Goal: Information Seeking & Learning: Learn about a topic

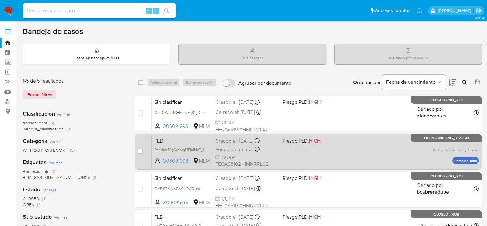
click at [350, 150] on div "PLD PsKJcb46g6szmqUEjslNvZyt 306091998 MLM Riesgo PLD: HIGH Creado el: 12/09/20…" at bounding box center [315, 151] width 327 height 32
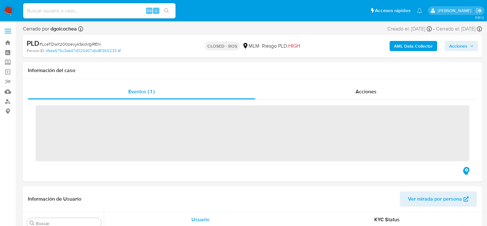
scroll to position [298, 0]
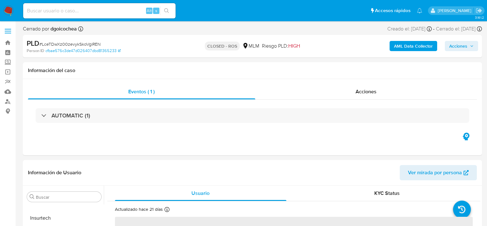
select select "10"
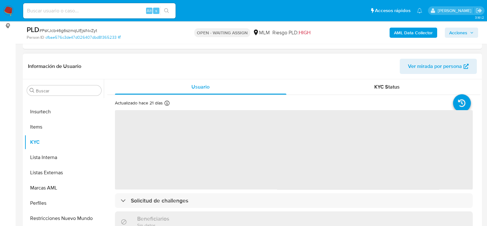
scroll to position [95, 0]
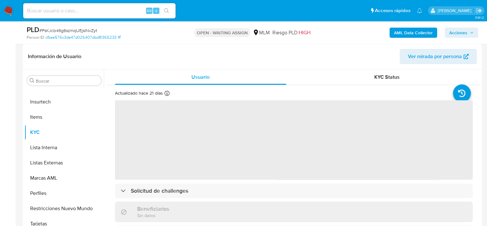
select select "10"
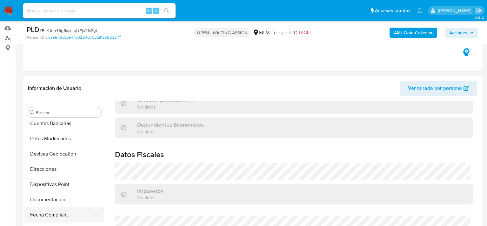
scroll to position [108, 0]
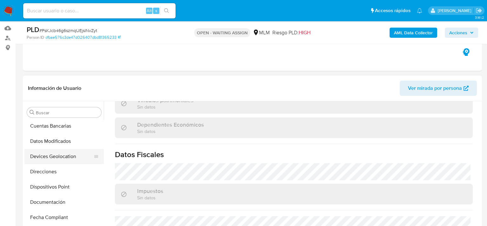
click at [59, 154] on button "Devices Geolocation" at bounding box center [61, 156] width 74 height 15
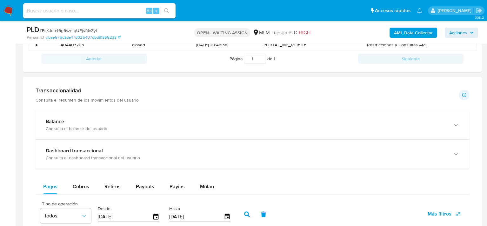
scroll to position [349, 0]
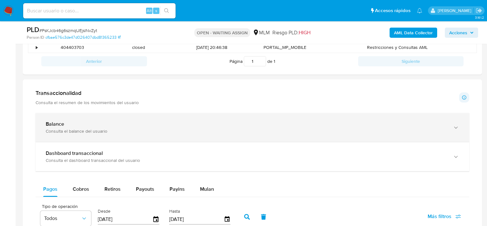
click at [95, 128] on div "Consulta el balance del usuario" at bounding box center [246, 131] width 400 height 6
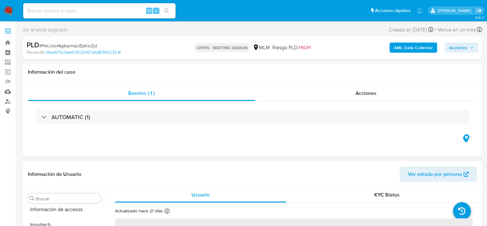
scroll to position [298, 0]
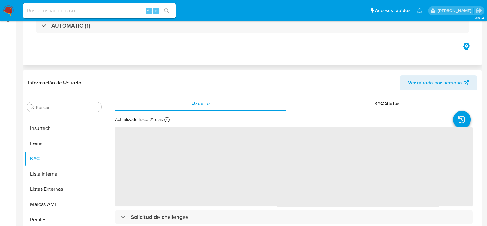
select select "10"
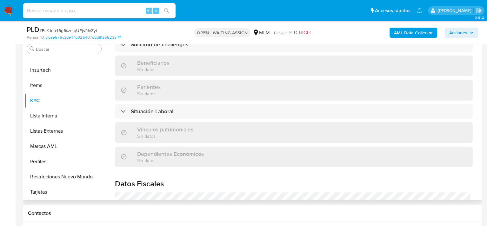
scroll to position [238, 0]
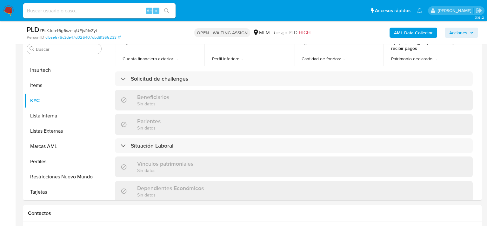
drag, startPoint x: 91, startPoint y: 184, endPoint x: 202, endPoint y: -10, distance: 222.6
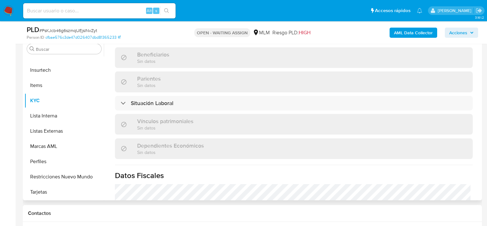
scroll to position [333, 0]
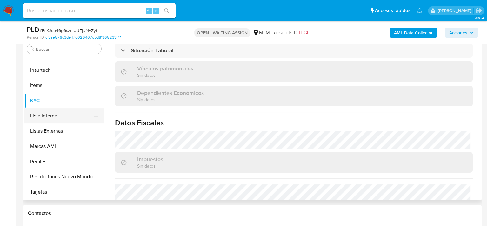
click at [50, 114] on button "Lista Interna" at bounding box center [61, 115] width 74 height 15
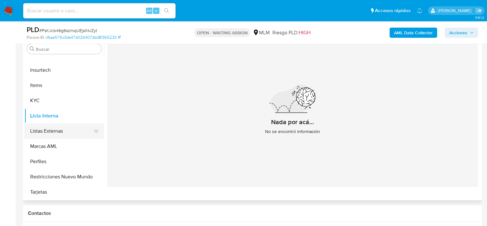
click at [39, 132] on button "Listas Externas" at bounding box center [61, 130] width 74 height 15
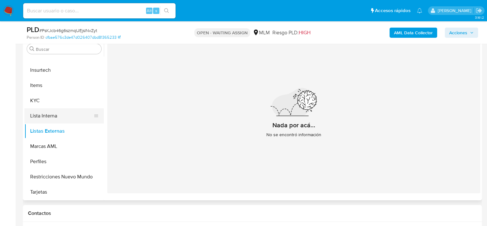
drag, startPoint x: 44, startPoint y: 112, endPoint x: 40, endPoint y: 113, distance: 4.2
click at [44, 112] on button "Lista Interna" at bounding box center [61, 115] width 74 height 15
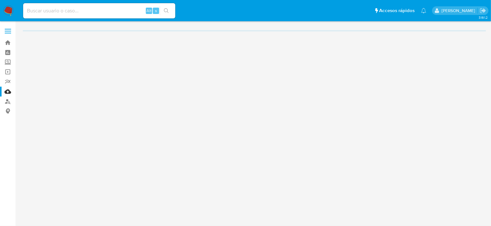
click at [6, 28] on label at bounding box center [8, 30] width 16 height 13
click at [0, 0] on input "checkbox" at bounding box center [0, 0] width 0 height 0
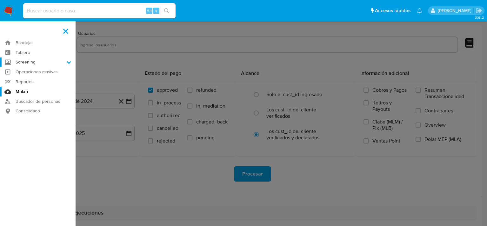
click at [37, 58] on label "Screening" at bounding box center [37, 62] width 75 height 10
click at [0, 0] on input "Screening" at bounding box center [0, 0] width 0 height 0
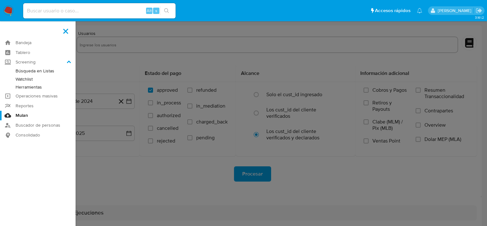
click at [33, 86] on link "Herramientas" at bounding box center [37, 87] width 75 height 8
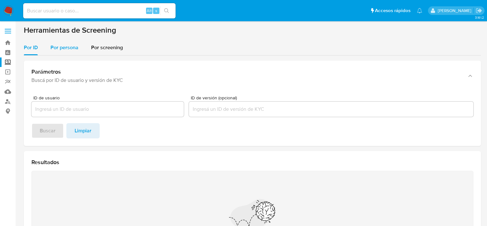
click at [68, 50] on span "Por persona" at bounding box center [64, 47] width 28 height 7
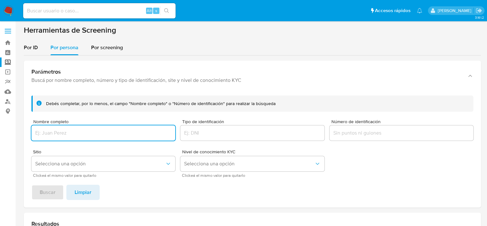
click at [61, 138] on div at bounding box center [103, 132] width 144 height 15
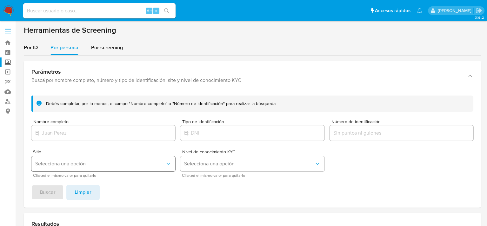
click at [119, 164] on span "Selecciona una opción" at bounding box center [100, 163] width 130 height 6
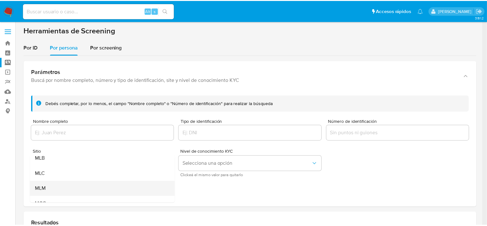
scroll to position [43, 0]
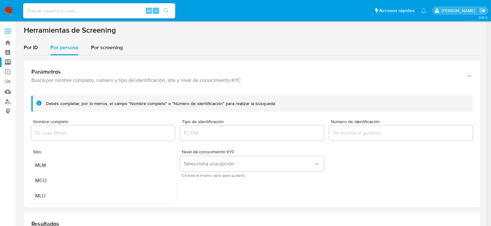
click at [58, 165] on div "MLM" at bounding box center [101, 165] width 132 height 15
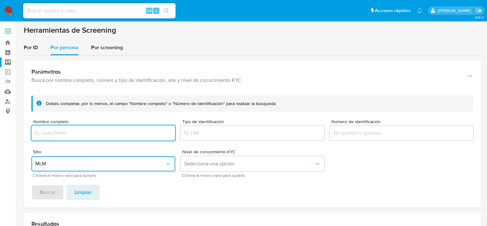
click at [69, 134] on input "Nombre completo" at bounding box center [103, 133] width 144 height 8
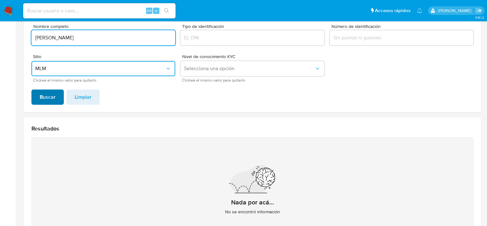
type input "RUTH MORALES ARROYO"
click at [52, 96] on span "Buscar" at bounding box center [48, 97] width 16 height 14
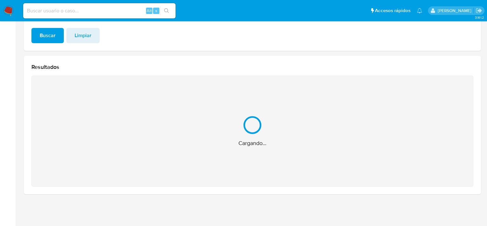
scroll to position [56, 0]
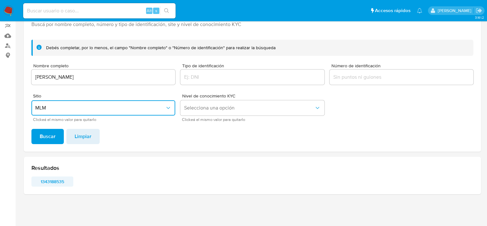
click at [52, 178] on span "1343188535" at bounding box center [52, 181] width 33 height 9
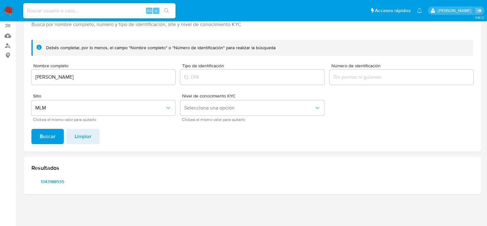
click at [6, 10] on img at bounding box center [8, 10] width 11 height 11
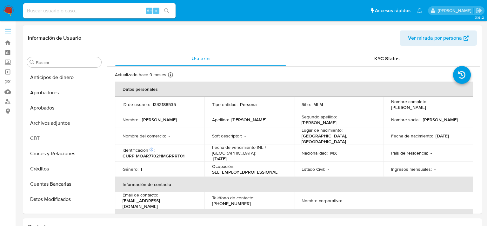
select select "10"
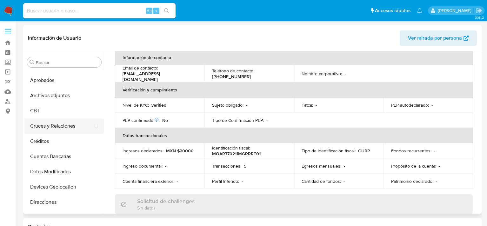
scroll to position [13, 0]
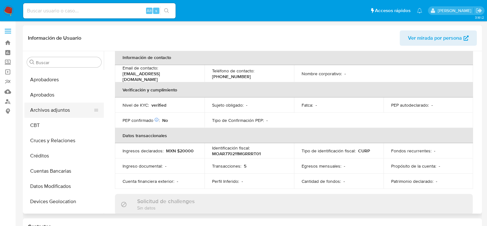
click at [58, 111] on button "Archivos adjuntos" at bounding box center [61, 109] width 74 height 15
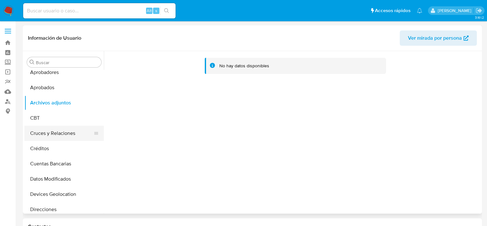
scroll to position [63, 0]
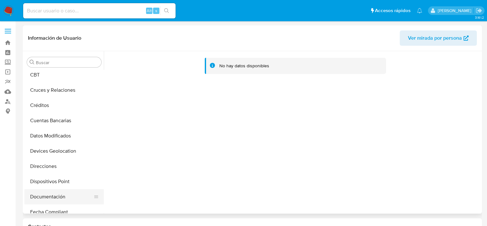
click at [48, 196] on button "Documentación" at bounding box center [61, 196] width 74 height 15
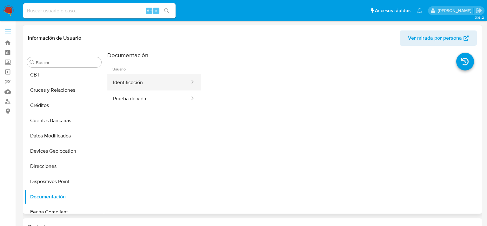
click at [145, 82] on button "Identificación" at bounding box center [148, 82] width 83 height 16
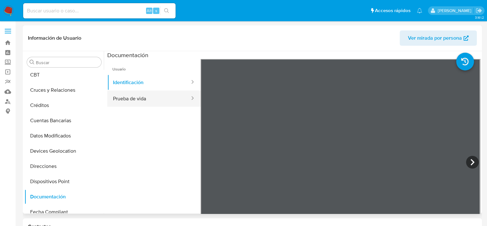
drag, startPoint x: 145, startPoint y: 88, endPoint x: 146, endPoint y: 92, distance: 3.5
click at [145, 88] on button "Identificación" at bounding box center [148, 82] width 83 height 16
click at [146, 95] on button "Prueba de vida" at bounding box center [148, 98] width 83 height 16
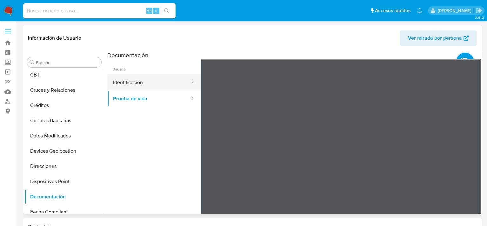
click at [135, 80] on button "Identificación" at bounding box center [148, 82] width 83 height 16
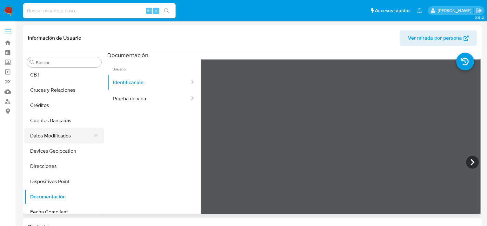
click at [94, 134] on icon at bounding box center [96, 135] width 5 height 5
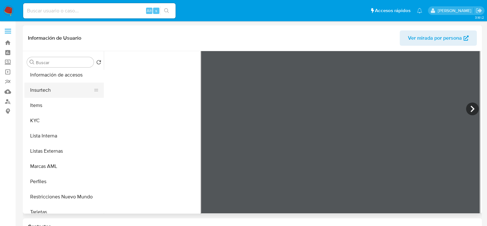
scroll to position [298, 0]
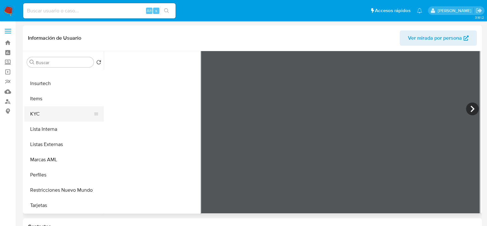
click at [51, 114] on button "KYC" at bounding box center [61, 113] width 74 height 15
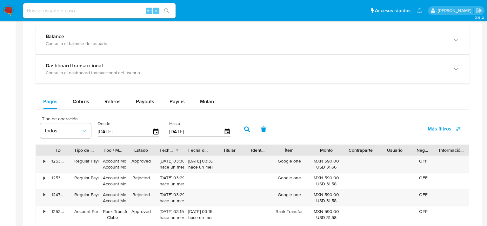
scroll to position [412, 0]
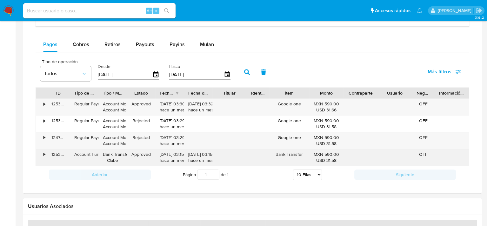
drag, startPoint x: 323, startPoint y: 105, endPoint x: 332, endPoint y: 155, distance: 51.1
click at [332, 155] on div "• 125324512044 Regular Payment Account Money Account Money Approved 08/09/2025 …" at bounding box center [252, 131] width 433 height 67
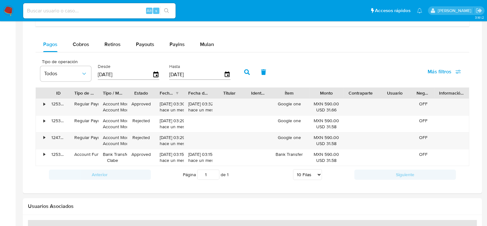
click at [344, 179] on div "Página 1 de 1 5 Filas 10 Filas 20 Filas 25 Filas 50 Filas 100 Filas" at bounding box center [252, 174] width 203 height 13
click at [82, 44] on span "Cobros" at bounding box center [81, 44] width 16 height 7
select select "10"
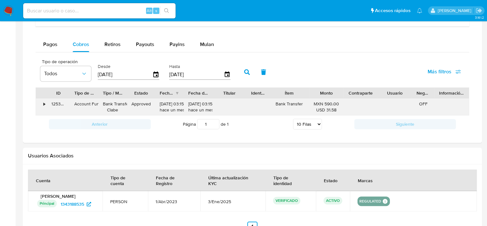
drag, startPoint x: 326, startPoint y: 105, endPoint x: 332, endPoint y: 110, distance: 7.7
click at [332, 110] on div "MXN 590.00 USD 31.58" at bounding box center [325, 107] width 25 height 12
click at [333, 109] on div "• 125323879214 Account Fund Bank Transfer Clabe Approved 08/09/2025 03:15:40 ha…" at bounding box center [252, 107] width 433 height 16
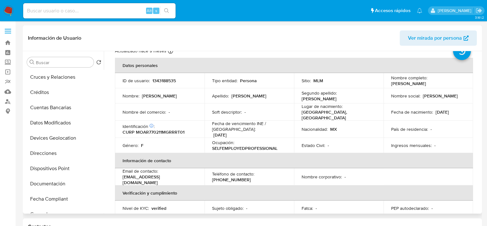
scroll to position [0, 0]
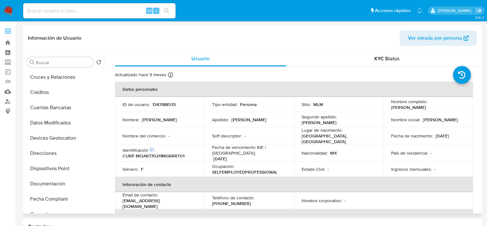
click at [160, 104] on p "1343188535" at bounding box center [163, 105] width 23 height 6
copy p "1343188535"
click at [10, 43] on link "Bandeja" at bounding box center [37, 43] width 75 height 10
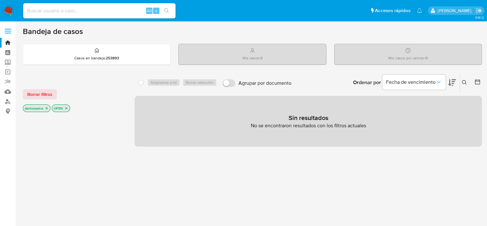
click at [469, 82] on button at bounding box center [465, 83] width 10 height 8
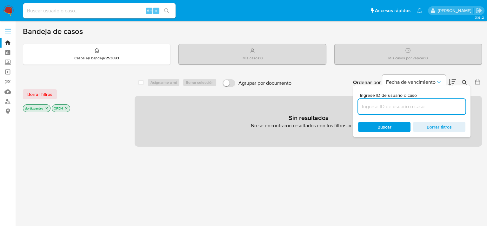
click at [428, 106] on input at bounding box center [411, 106] width 107 height 8
type input "1343188535"
click at [384, 123] on span "Buscar" at bounding box center [384, 127] width 14 height 10
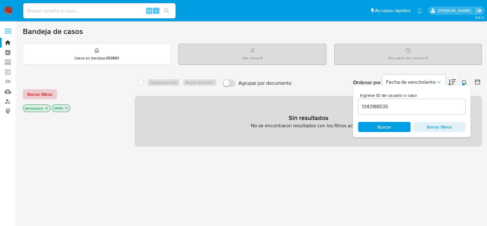
click at [42, 97] on span "Borrar filtros" at bounding box center [39, 94] width 25 height 9
click at [388, 127] on span "Buscar" at bounding box center [384, 127] width 14 height 10
click at [376, 154] on div "select-all-cases-checkbox Asignarme a mí Borrar selección Agrupar por documento…" at bounding box center [307, 211] width 347 height 278
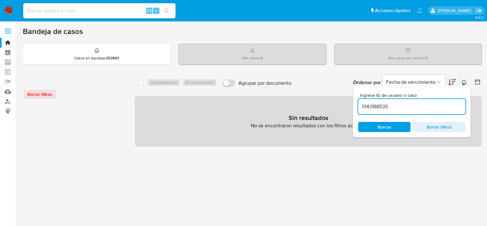
drag, startPoint x: 440, startPoint y: 109, endPoint x: 361, endPoint y: 105, distance: 79.4
click at [353, 109] on div "Ingrese ID de usuario o caso 1343188535 Buscar Borrar filtros" at bounding box center [411, 111] width 117 height 52
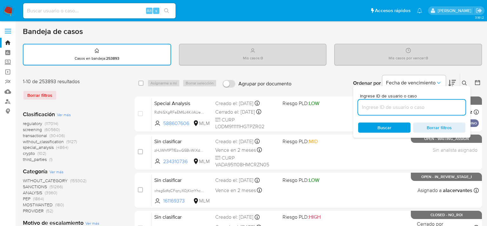
click at [420, 108] on input at bounding box center [411, 107] width 107 height 8
paste input "451166936"
type input "451166936"
click at [383, 126] on span "Buscar" at bounding box center [384, 127] width 14 height 10
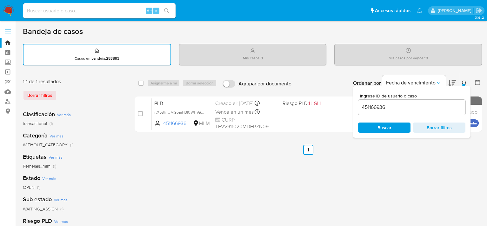
click at [361, 156] on div "select-all-cases-checkbox Asignarme a mí Borrar selección Agrupar por documento…" at bounding box center [307, 212] width 347 height 278
click at [464, 83] on icon at bounding box center [464, 83] width 5 height 5
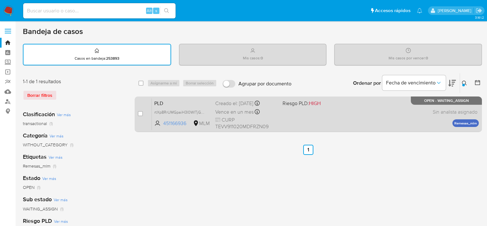
click at [272, 122] on span "CURP TEVV911020MDFRZN09" at bounding box center [246, 123] width 62 height 14
click at [249, 115] on div "Vence en un mes Vence el 11/11/2025 02:13:00" at bounding box center [246, 112] width 62 height 9
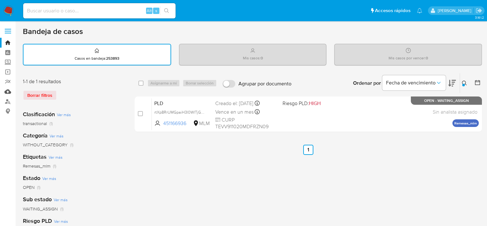
click at [8, 93] on link "Mulan" at bounding box center [37, 92] width 75 height 10
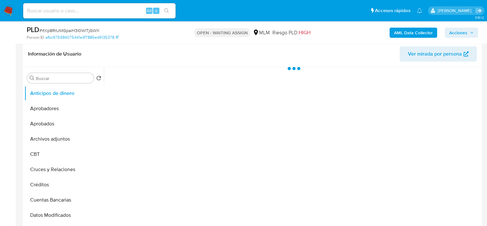
scroll to position [159, 0]
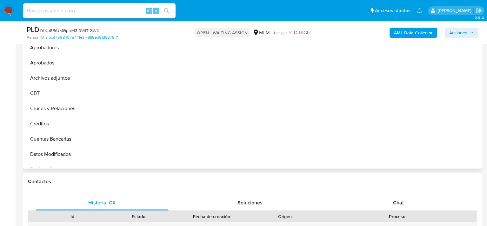
select select "10"
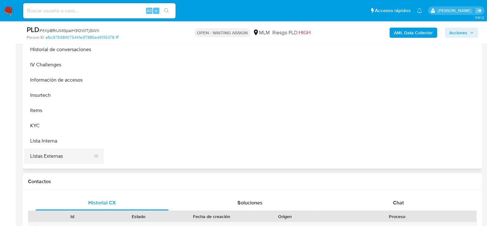
scroll to position [254, 0]
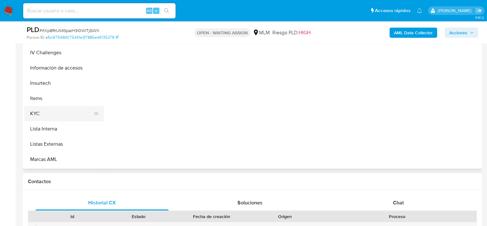
click at [61, 115] on button "KYC" at bounding box center [61, 113] width 74 height 15
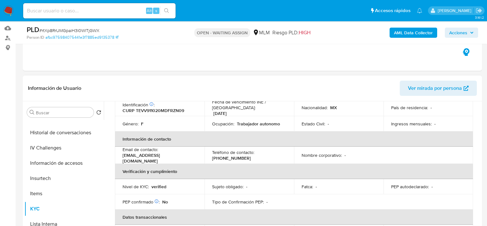
scroll to position [0, 0]
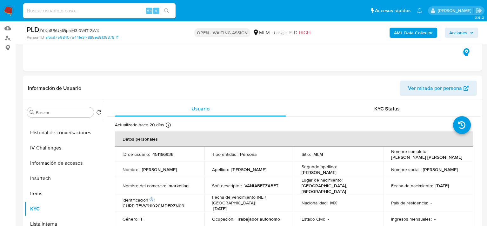
click at [9, 6] on img at bounding box center [8, 10] width 11 height 11
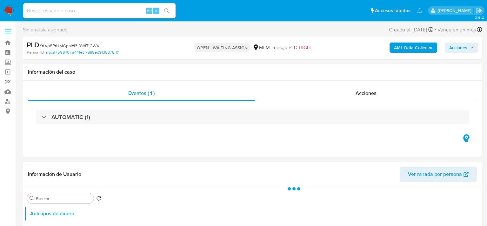
select select "10"
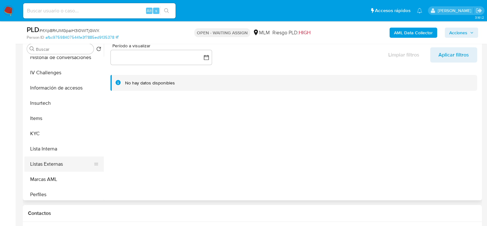
scroll to position [285, 0]
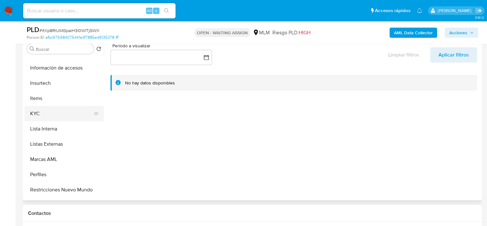
click at [49, 114] on button "KYC" at bounding box center [61, 113] width 74 height 15
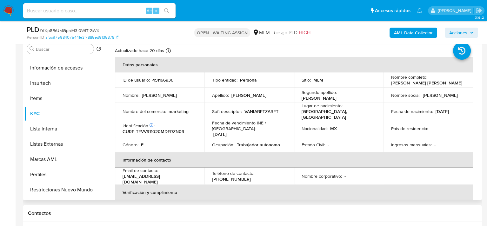
scroll to position [0, 0]
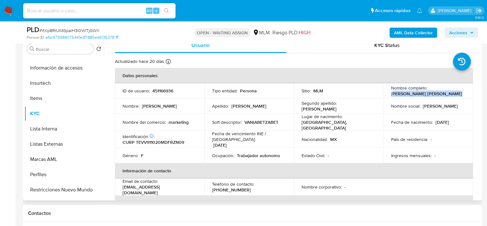
drag, startPoint x: 391, startPoint y: 95, endPoint x: 446, endPoint y: 94, distance: 55.2
click at [446, 94] on p "[PERSON_NAME] [PERSON_NAME]" at bounding box center [426, 94] width 71 height 6
click at [449, 93] on div "Nombre completo : [PERSON_NAME] [PERSON_NAME]" at bounding box center [428, 90] width 74 height 11
drag, startPoint x: 449, startPoint y: 93, endPoint x: 390, endPoint y: 93, distance: 59.3
click at [391, 93] on div "Nombre completo : [PERSON_NAME] [PERSON_NAME]" at bounding box center [428, 90] width 74 height 11
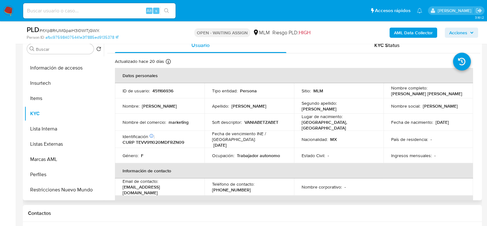
copy p "[PERSON_NAME] [PERSON_NAME]"
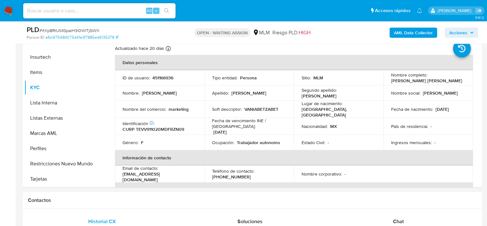
scroll to position [127, 0]
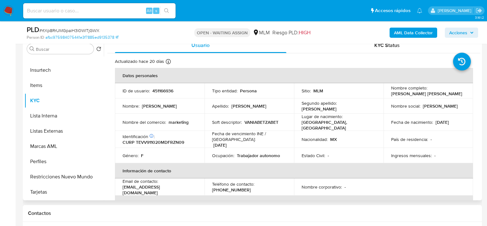
click at [250, 125] on td "Soft descriptor : VANIABETZABET" at bounding box center [248, 122] width 89 height 17
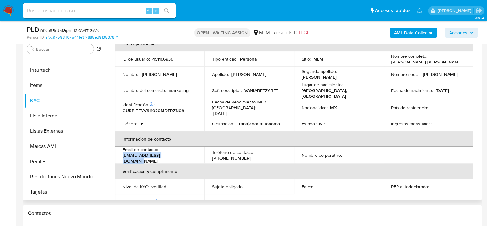
drag, startPoint x: 173, startPoint y: 155, endPoint x: 122, endPoint y: 156, distance: 51.1
click at [122, 156] on td "Email de contacto : [EMAIL_ADDRESS][DOMAIN_NAME]" at bounding box center [159, 155] width 89 height 17
copy p "[EMAIL_ADDRESS][DOMAIN_NAME]"
drag, startPoint x: 245, startPoint y: 156, endPoint x: 211, endPoint y: 154, distance: 33.3
click at [212, 154] on div "Teléfono de contacto : [PHONE_NUMBER]" at bounding box center [249, 154] width 74 height 11
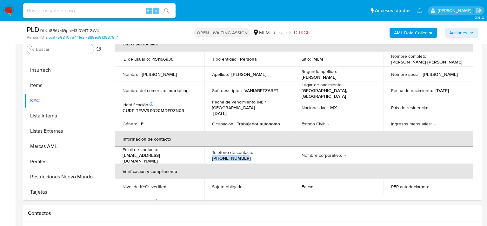
copy p "[PHONE_NUMBER]"
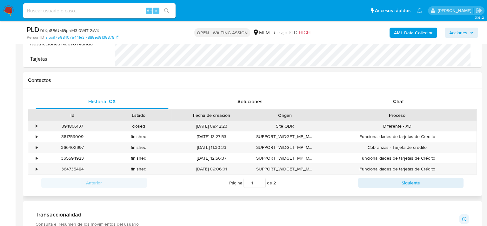
scroll to position [317, 0]
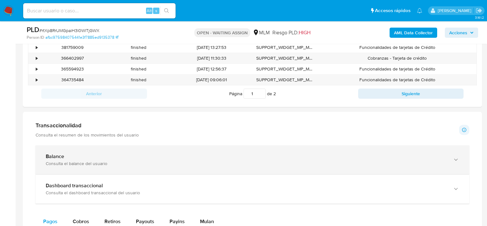
drag, startPoint x: 84, startPoint y: 156, endPoint x: 88, endPoint y: 155, distance: 3.3
click at [84, 156] on div "Balance" at bounding box center [246, 156] width 400 height 6
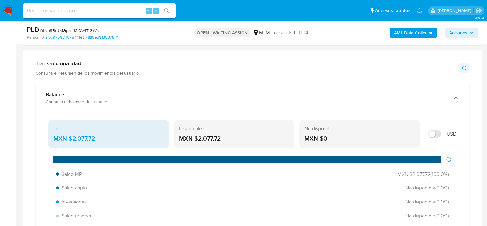
scroll to position [412, 0]
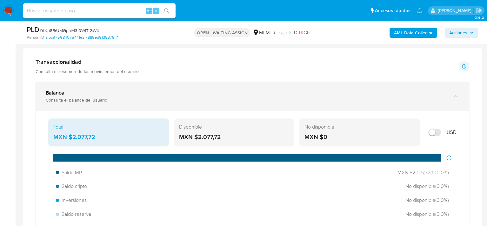
click at [77, 95] on div "Balance" at bounding box center [246, 93] width 400 height 6
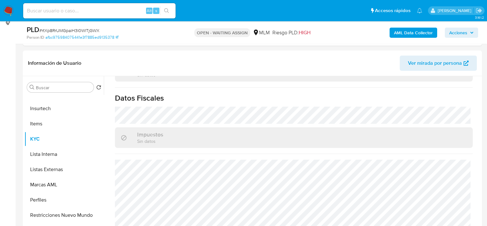
scroll to position [0, 0]
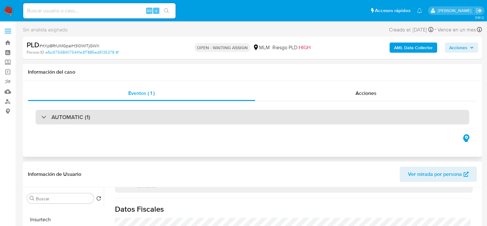
click at [72, 118] on h3 "AUTOMATIC (1)" at bounding box center [70, 117] width 39 height 7
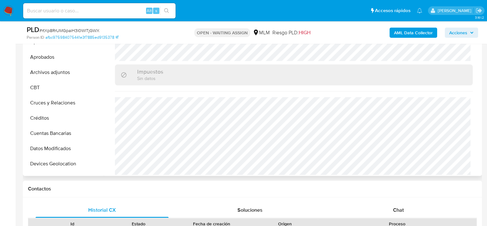
scroll to position [108, 0]
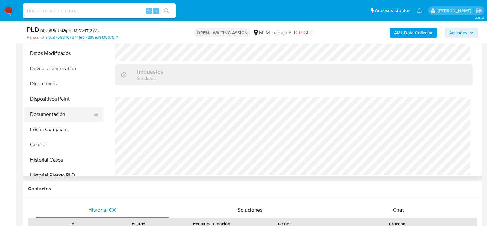
click at [45, 115] on button "Documentación" at bounding box center [61, 114] width 74 height 15
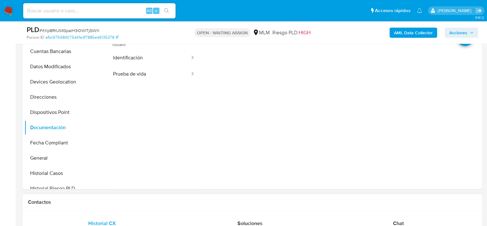
scroll to position [285, 0]
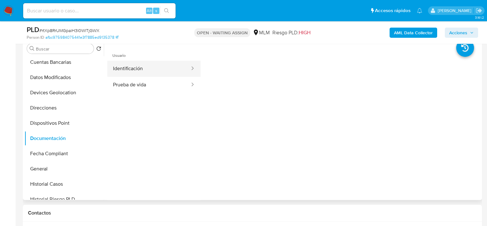
click at [142, 69] on button "Identificación" at bounding box center [148, 69] width 83 height 16
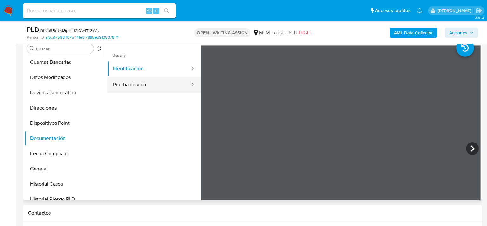
click at [153, 85] on button "Prueba de vida" at bounding box center [148, 85] width 83 height 16
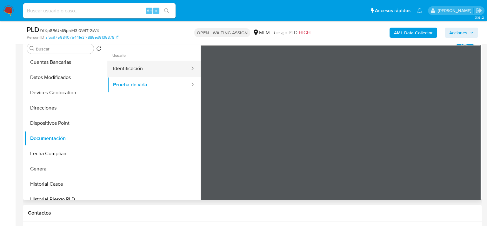
click at [146, 71] on button "Identificación" at bounding box center [148, 69] width 83 height 16
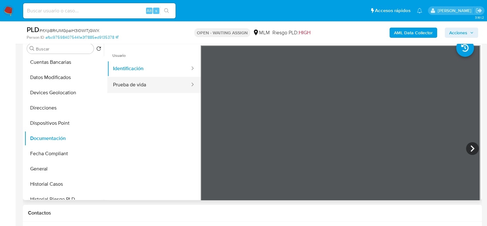
click at [151, 84] on button "Prueba de vida" at bounding box center [148, 85] width 83 height 16
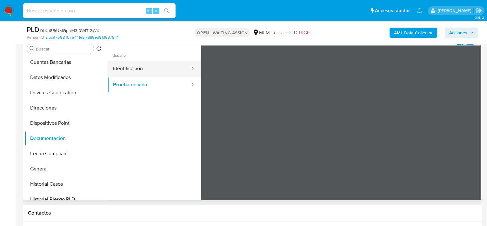
click at [133, 70] on button "Identificación" at bounding box center [148, 69] width 83 height 16
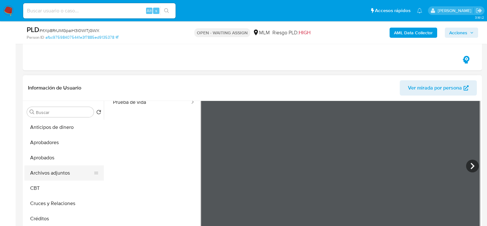
scroll to position [53, 0]
click at [58, 170] on button "Archivos adjuntos" at bounding box center [61, 172] width 74 height 15
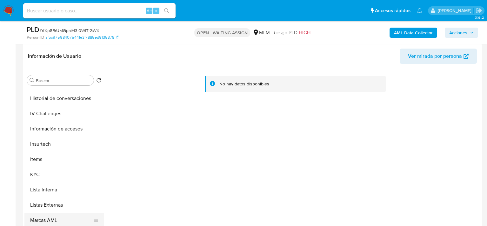
scroll to position [298, 0]
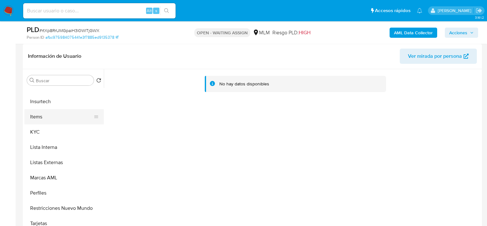
click at [49, 119] on button "Items" at bounding box center [61, 116] width 74 height 15
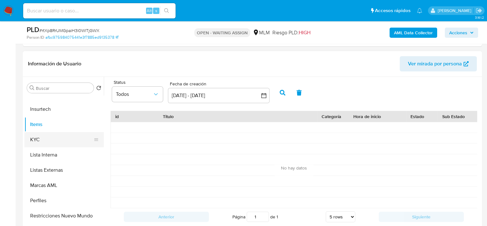
click at [52, 130] on button "Items" at bounding box center [63, 124] width 79 height 15
click at [48, 141] on button "KYC" at bounding box center [63, 139] width 79 height 15
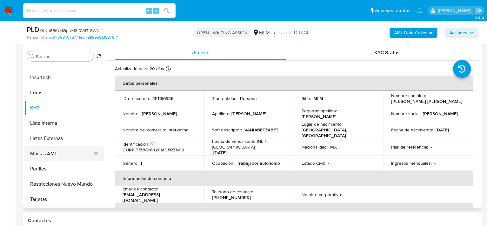
scroll to position [317, 0]
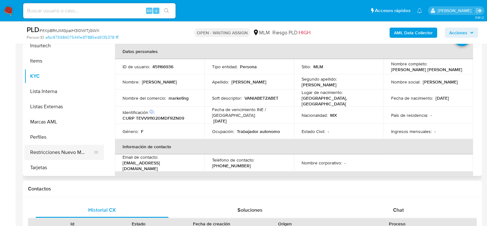
click at [66, 153] on button "Restricciones Nuevo Mundo" at bounding box center [61, 152] width 74 height 15
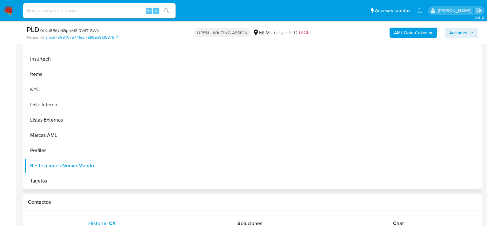
scroll to position [285, 0]
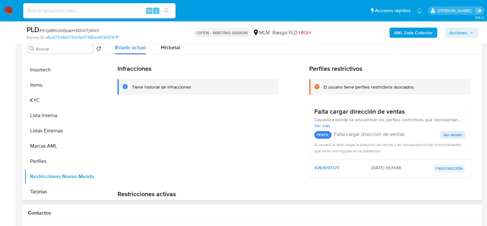
click at [325, 126] on span "Ver más" at bounding box center [389, 126] width 151 height 6
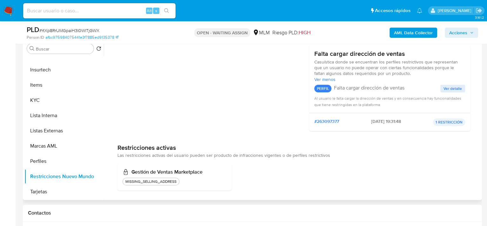
scroll to position [61, 0]
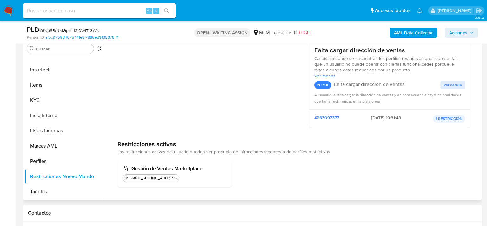
click at [446, 85] on span "Ver detalle" at bounding box center [452, 85] width 18 height 6
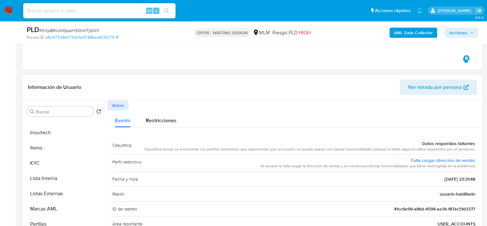
scroll to position [222, 0]
click at [123, 105] on span "Volver" at bounding box center [118, 106] width 12 height 9
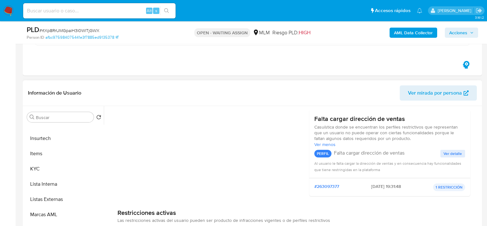
scroll to position [254, 0]
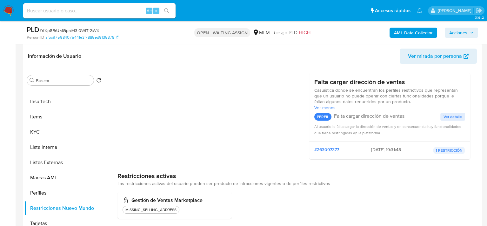
click at [326, 109] on span "Ver menos" at bounding box center [389, 108] width 151 height 6
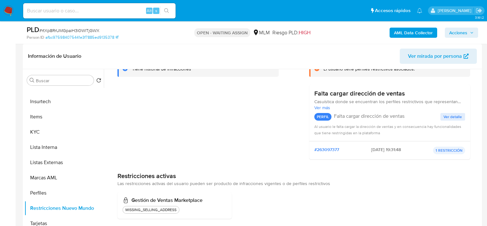
click at [325, 107] on span "Ver más" at bounding box center [389, 108] width 151 height 6
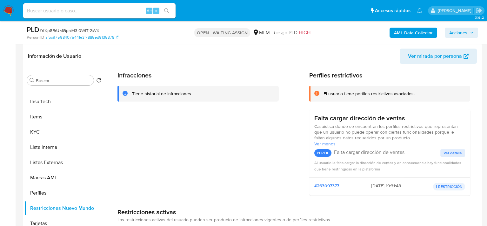
scroll to position [0, 0]
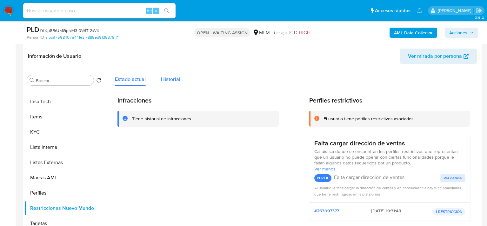
click at [166, 79] on span "Historial" at bounding box center [170, 78] width 19 height 7
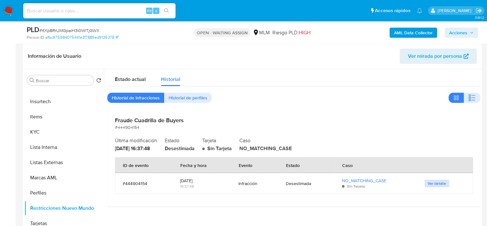
click at [434, 185] on span "Ver detalle" at bounding box center [436, 183] width 18 height 6
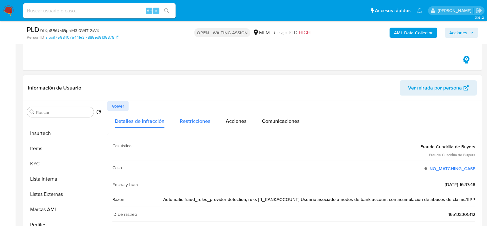
click at [202, 121] on span "Restricciones" at bounding box center [195, 120] width 31 height 7
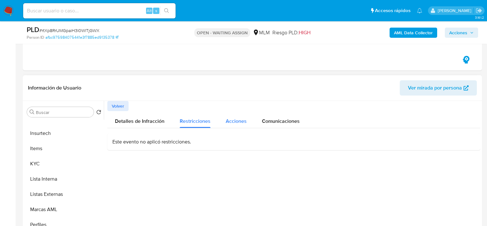
click at [252, 121] on button "Acciones" at bounding box center [236, 119] width 36 height 17
click at [275, 120] on span "Comunicaciones" at bounding box center [281, 120] width 38 height 7
click at [200, 119] on span "Restricciones" at bounding box center [195, 120] width 31 height 7
click at [119, 104] on span "Volver" at bounding box center [118, 106] width 12 height 9
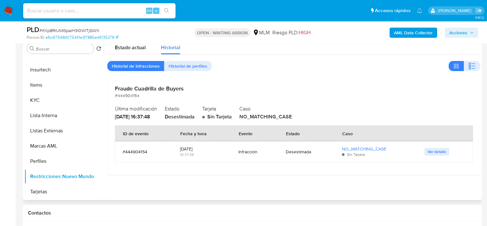
scroll to position [254, 0]
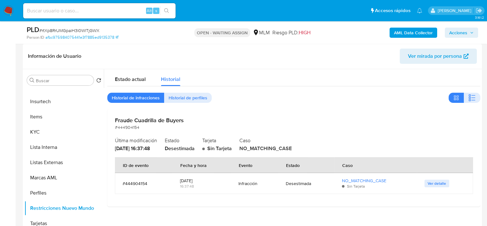
click at [190, 94] on span "Historial de perfiles" at bounding box center [187, 97] width 39 height 9
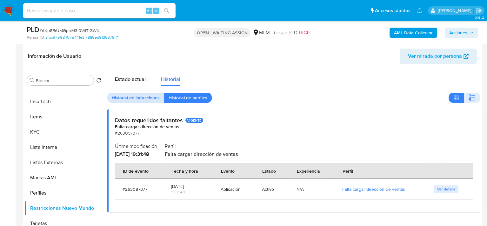
click at [133, 98] on span "Historial de infracciones" at bounding box center [136, 97] width 48 height 9
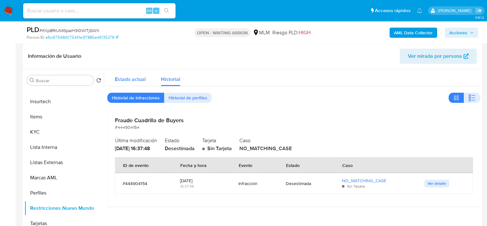
click at [133, 76] on span "Estado actual" at bounding box center [130, 78] width 31 height 7
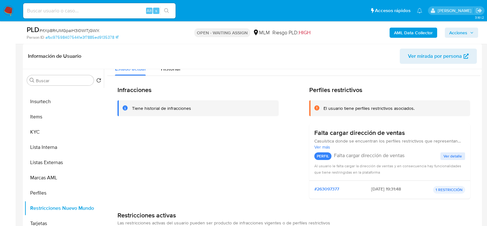
scroll to position [0, 0]
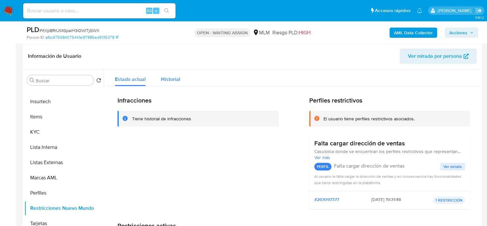
click at [169, 77] on span "Historial" at bounding box center [170, 78] width 19 height 7
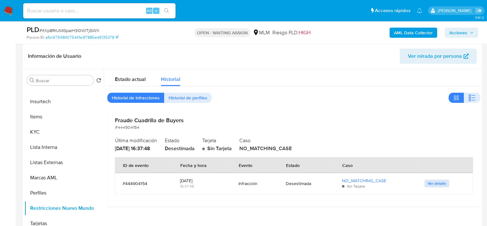
click at [435, 183] on span "Ver detalle" at bounding box center [436, 183] width 18 height 6
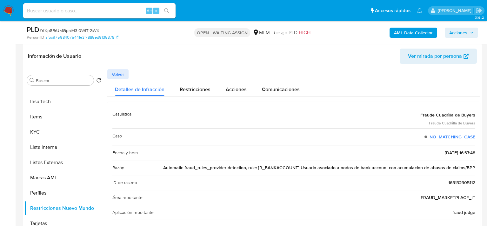
drag, startPoint x: 226, startPoint y: 167, endPoint x: 425, endPoint y: 171, distance: 199.9
click at [436, 171] on div "Razón Automatic fraud_rules_provider detection, rule: [R_BANKACCOUNT] Usuario a…" at bounding box center [293, 167] width 363 height 15
click at [424, 171] on div "Razón Automatic fraud_rules_provider detection, rule: [R_BANKACCOUNT] Usuario a…" at bounding box center [293, 167] width 363 height 15
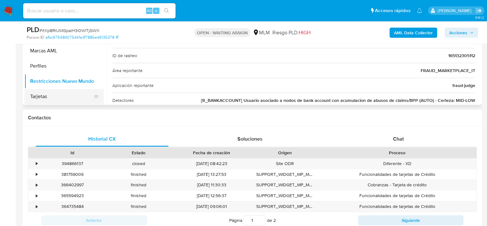
click at [61, 92] on button "Tarjetas" at bounding box center [61, 96] width 74 height 15
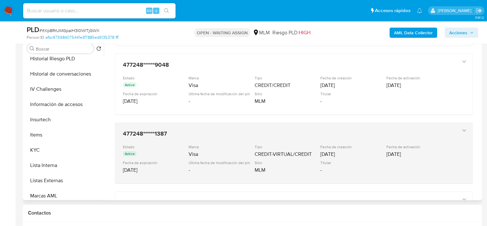
scroll to position [235, 0]
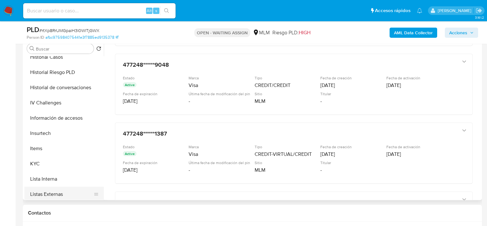
click at [53, 187] on button "Listas Externas" at bounding box center [61, 194] width 74 height 15
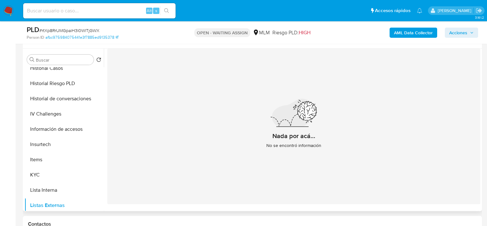
scroll to position [285, 0]
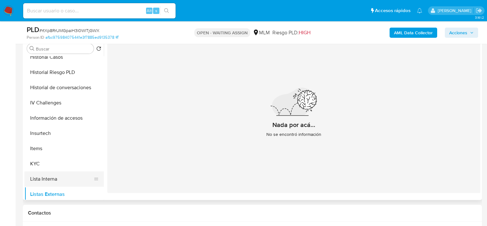
click at [58, 178] on button "Lista Interna" at bounding box center [61, 178] width 74 height 15
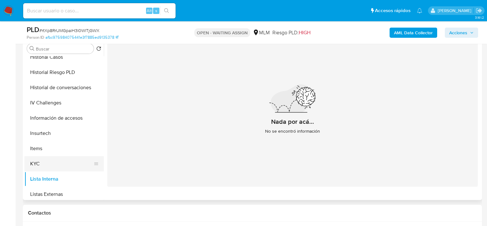
scroll to position [203, 0]
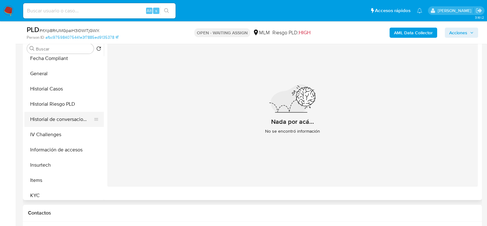
click at [65, 122] on button "Historial de conversaciones" at bounding box center [61, 119] width 74 height 15
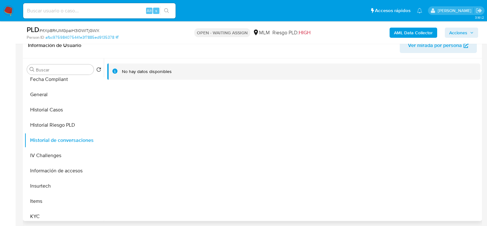
scroll to position [254, 0]
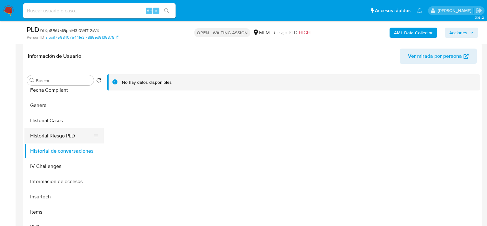
click at [38, 140] on button "Historial Riesgo PLD" at bounding box center [61, 135] width 74 height 15
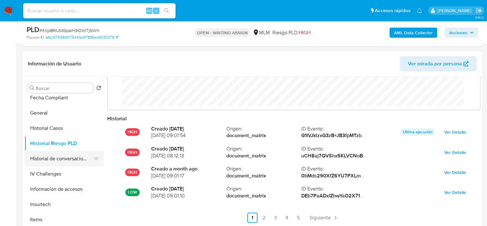
scroll to position [172, 0]
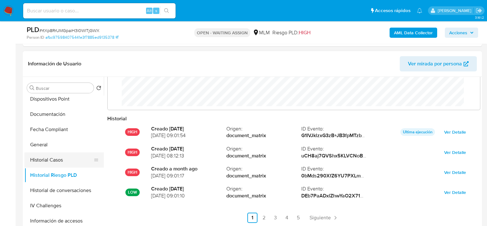
click at [54, 159] on button "Historial Casos" at bounding box center [61, 159] width 74 height 15
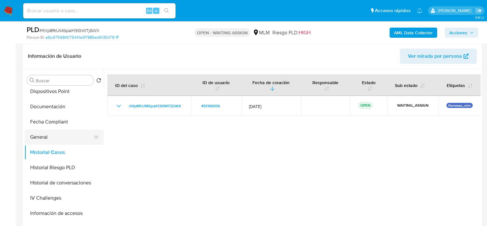
click at [67, 138] on button "General" at bounding box center [61, 136] width 74 height 15
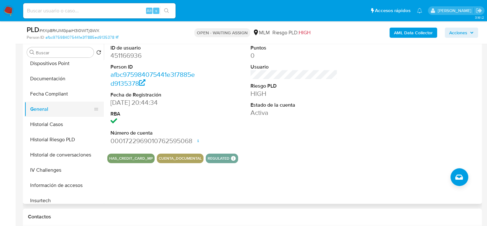
scroll to position [285, 0]
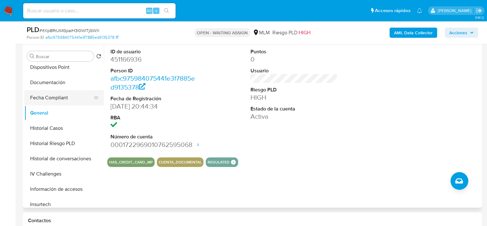
click at [48, 99] on button "Fecha Compliant" at bounding box center [61, 97] width 74 height 15
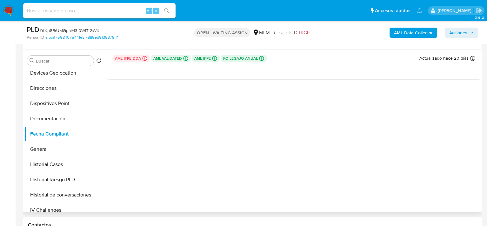
scroll to position [254, 0]
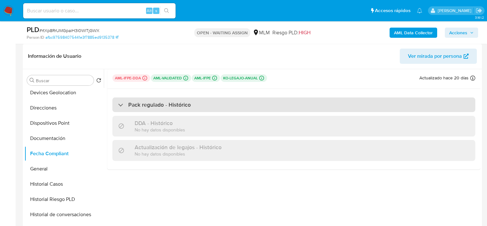
click at [122, 105] on div "Pack regulado - Histórico" at bounding box center [154, 104] width 73 height 7
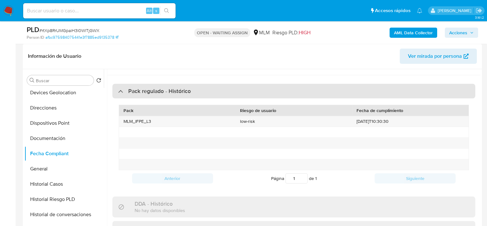
scroll to position [3, 0]
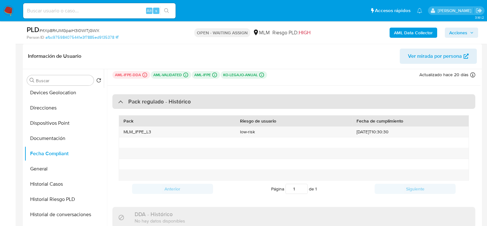
click at [121, 103] on div "Pack regulado - Histórico" at bounding box center [154, 101] width 73 height 7
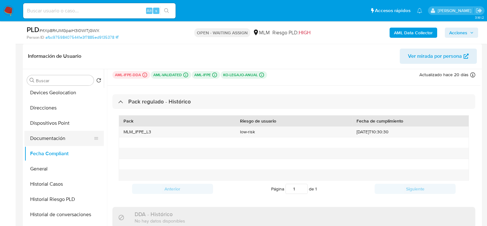
scroll to position [0, 0]
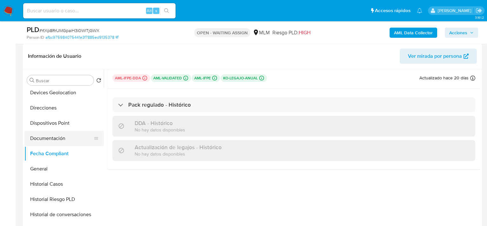
click at [49, 134] on button "Documentación" at bounding box center [61, 138] width 74 height 15
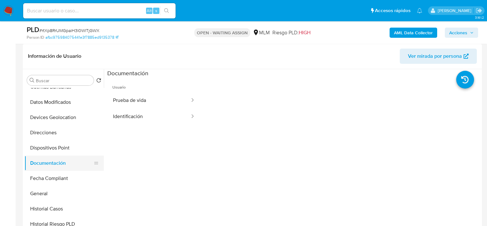
scroll to position [108, 0]
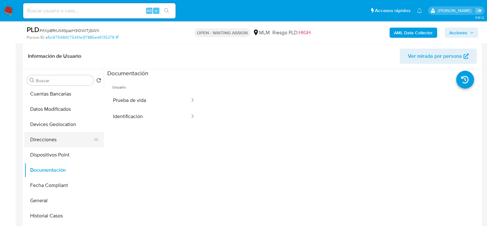
click at [62, 135] on button "Direcciones" at bounding box center [61, 139] width 74 height 15
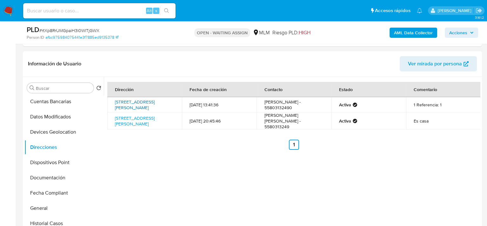
click at [144, 107] on link "Calle Pachuca 134, Cuauhtémoc, Distrito Federal, 06140, Mexico 134" at bounding box center [135, 105] width 40 height 12
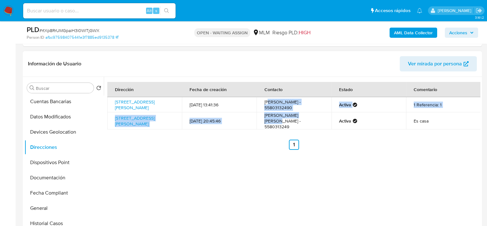
drag, startPoint x: 266, startPoint y: 102, endPoint x: 304, endPoint y: 117, distance: 40.4
click at [304, 117] on tbody "Calle Pachuca 134, Cuauhtémoc, Distrito Federal, 06140, Mexico 134 31/01/2023 1…" at bounding box center [293, 113] width 373 height 32
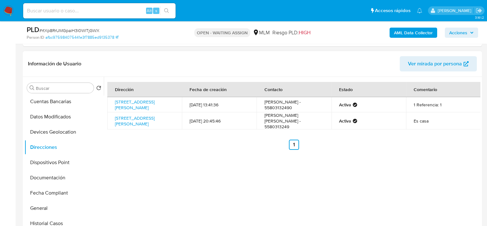
click at [321, 129] on td "Vania Betzabet Trejo Vázquez - 5580313249" at bounding box center [293, 120] width 75 height 17
click at [277, 124] on td "Vania Betzabet Trejo Vázquez - 5580313249" at bounding box center [293, 120] width 75 height 17
copy td "5580313249"
click at [278, 105] on td "vania Trejo Vázquez - 55803132490" at bounding box center [293, 104] width 75 height 15
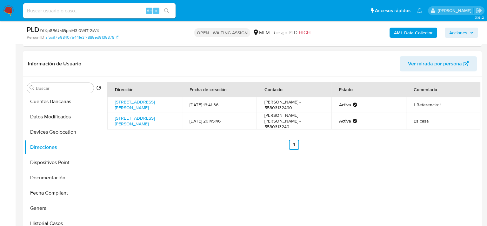
click at [278, 107] on td "vania Trejo Vázquez - 55803132490" at bounding box center [293, 104] width 75 height 15
copy td "55803132490"
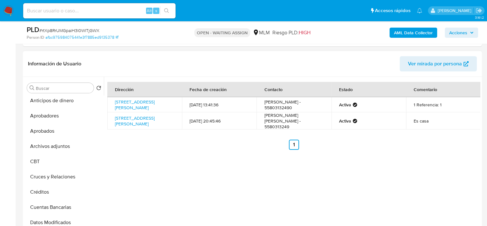
scroll to position [0, 0]
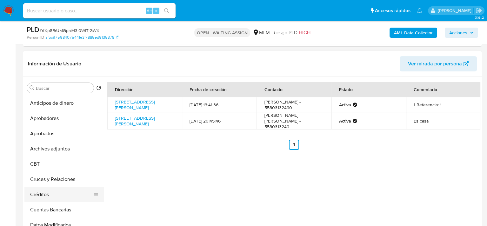
click at [42, 192] on button "Créditos" at bounding box center [61, 194] width 74 height 15
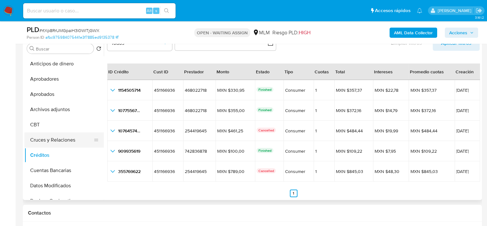
scroll to position [254, 0]
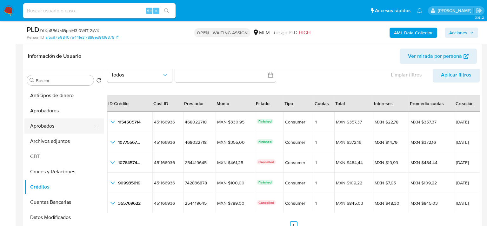
click at [56, 127] on button "Aprobados" at bounding box center [61, 125] width 74 height 15
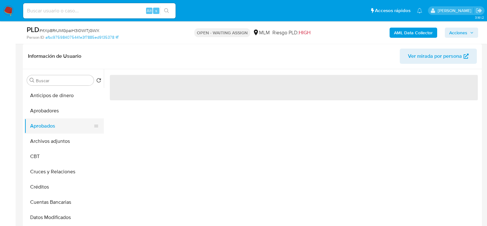
scroll to position [0, 0]
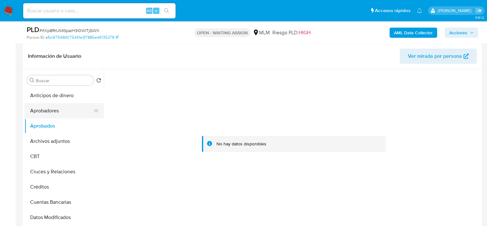
click at [53, 115] on button "Aprobadores" at bounding box center [61, 110] width 74 height 15
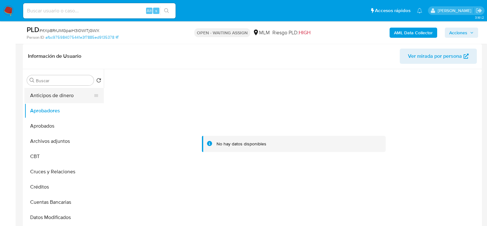
click at [54, 96] on button "Anticipos de dinero" at bounding box center [61, 95] width 74 height 15
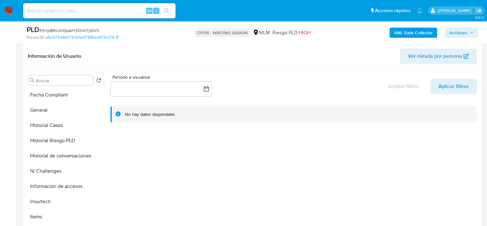
scroll to position [298, 0]
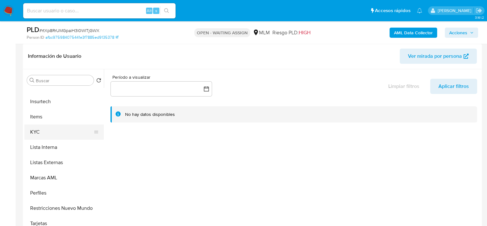
click at [47, 131] on button "KYC" at bounding box center [61, 131] width 74 height 15
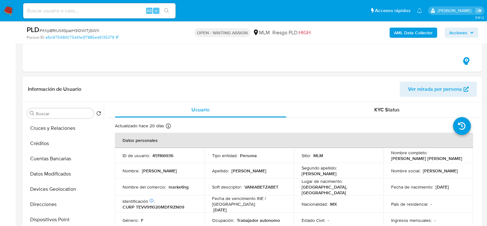
scroll to position [45, 0]
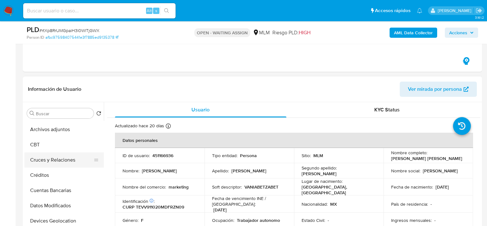
click at [64, 158] on button "Cruces y Relaciones" at bounding box center [61, 159] width 74 height 15
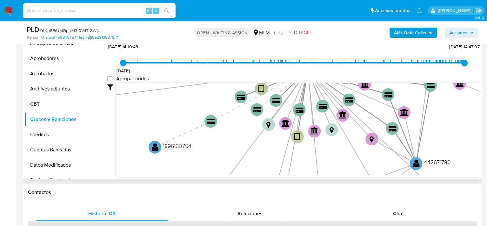
scroll to position [324, 0]
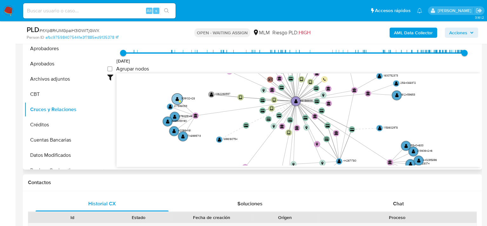
click at [180, 100] on circle at bounding box center [179, 101] width 2 height 2
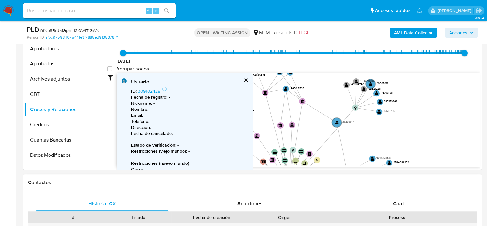
drag, startPoint x: 331, startPoint y: 122, endPoint x: 325, endPoint y: 179, distance: 57.7
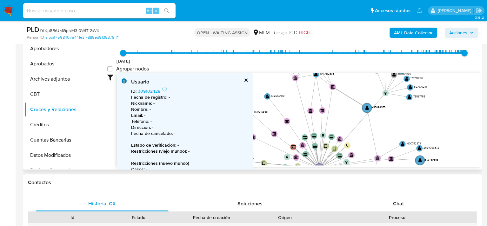
drag, startPoint x: 314, startPoint y: 108, endPoint x: 389, endPoint y: 86, distance: 78.0
click at [389, 86] on icon "device-6036cd1908813b0018cef98d  device-648cb9491ee05fbaef8b5edb  user-451166…" at bounding box center [297, 119] width 363 height 92
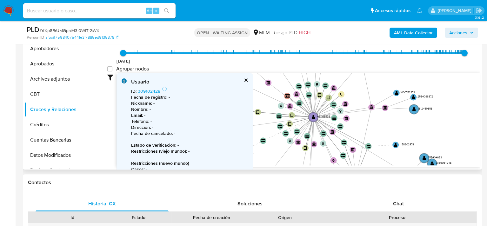
drag, startPoint x: 380, startPoint y: 132, endPoint x: 292, endPoint y: 71, distance: 106.8
click at [293, 71] on div "15/6/2021 15/6/2021, 14:10:48 6/10/2025, 14:47:07 Agrupar nodos Filtros Confian…" at bounding box center [293, 111] width 373 height 158
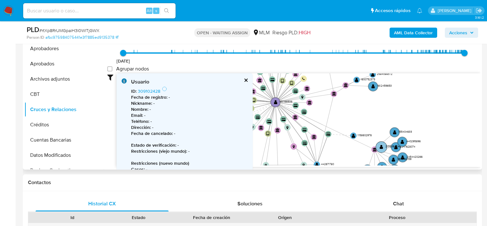
drag, startPoint x: 395, startPoint y: 141, endPoint x: 377, endPoint y: 148, distance: 19.0
click at [377, 148] on circle at bounding box center [381, 146] width 11 height 11
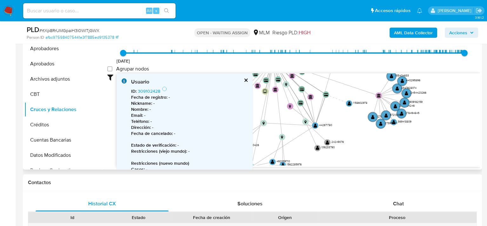
drag, startPoint x: 410, startPoint y: 111, endPoint x: 411, endPoint y: 65, distance: 46.3
click at [411, 65] on div "15/6/2021 15/6/2021, 14:10:48 6/10/2025, 14:47:07 Agrupar nodos Filtros Confian…" at bounding box center [293, 111] width 373 height 158
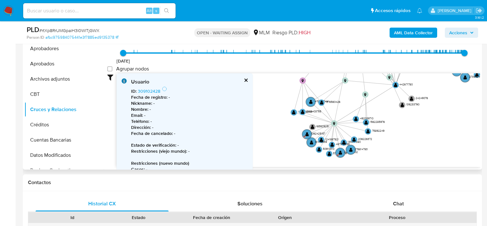
drag, startPoint x: 348, startPoint y: 150, endPoint x: 429, endPoint y: 108, distance: 90.8
click at [429, 108] on icon "device-6036cd1908813b0018cef98d  device-648cb9491ee05fbaef8b5edb  user-451166…" at bounding box center [297, 119] width 363 height 92
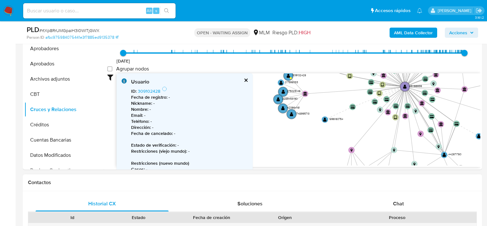
drag, startPoint x: 278, startPoint y: 113, endPoint x: 327, endPoint y: 180, distance: 82.8
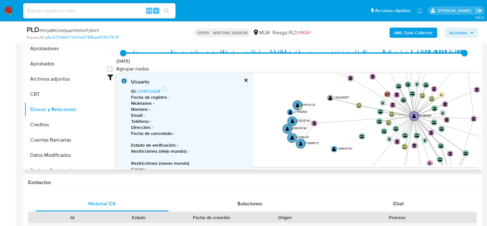
drag, startPoint x: 302, startPoint y: 137, endPoint x: 311, endPoint y: 167, distance: 30.8
click at [311, 167] on div "Filtros Confianza alta Device Tarjeta Persona validada Teléfono validado Confia…" at bounding box center [293, 131] width 373 height 117
click at [298, 105] on text "" at bounding box center [297, 105] width 3 height 4
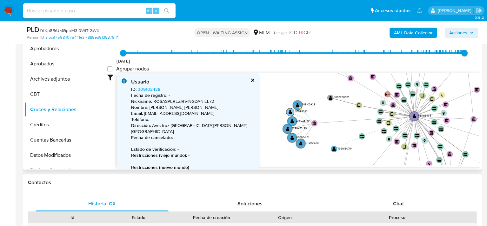
click at [292, 111] on circle at bounding box center [290, 112] width 8 height 8
click at [300, 105] on circle at bounding box center [297, 104] width 11 height 11
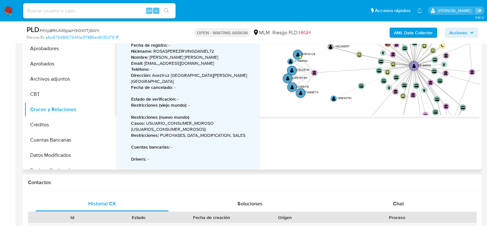
scroll to position [58, 0]
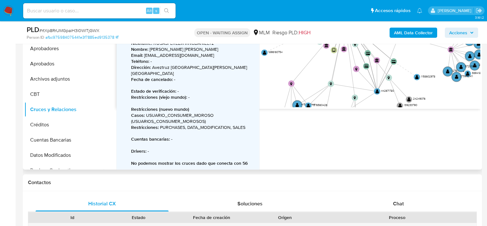
drag, startPoint x: 352, startPoint y: 93, endPoint x: 293, endPoint y: 48, distance: 73.8
click at [292, 48] on icon "device-6036cd1908813b0018cef98d  device-648cb9491ee05fbaef8b5edb  user-451166…" at bounding box center [297, 61] width 363 height 92
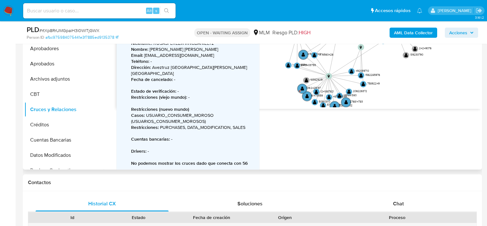
drag, startPoint x: 379, startPoint y: 93, endPoint x: 376, endPoint y: 49, distance: 44.5
click at [376, 49] on icon "device-6036cd1908813b0018cef98d  device-648cb9491ee05fbaef8b5edb  user-451166…" at bounding box center [297, 61] width 363 height 92
click at [302, 89] on text "" at bounding box center [302, 88] width 3 height 4
click at [298, 88] on circle at bounding box center [302, 88] width 11 height 11
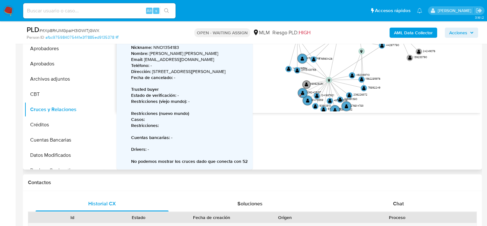
click at [306, 82] on text "" at bounding box center [306, 84] width 3 height 4
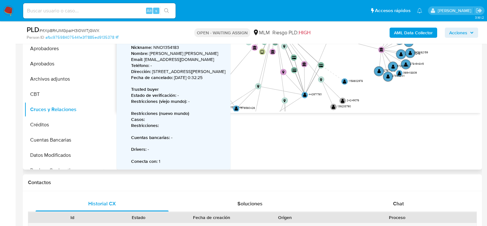
drag, startPoint x: 374, startPoint y: 82, endPoint x: 303, endPoint y: 131, distance: 85.8
click at [303, 131] on div "Accedé al Manual del usuario 15/6/2021 15/6/2021, 14:10:48 6/10/2025, 14:47:07 …" at bounding box center [292, 88] width 376 height 162
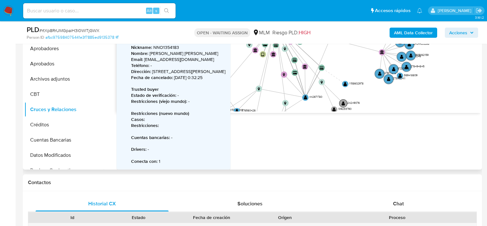
click at [344, 101] on text "" at bounding box center [342, 103] width 3 height 4
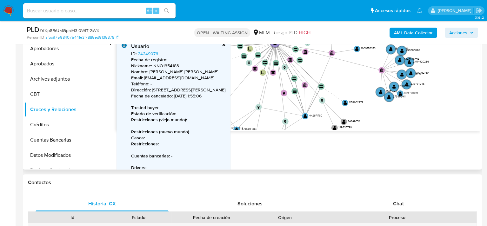
scroll to position [26, 0]
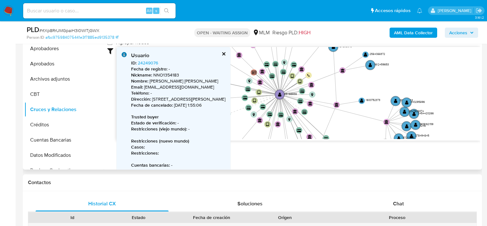
drag, startPoint x: 361, startPoint y: 104, endPoint x: 368, endPoint y: 153, distance: 48.6
click at [367, 153] on div "Filtros Confianza alta Device Tarjeta Persona validada Teléfono validado Confia…" at bounding box center [293, 105] width 373 height 117
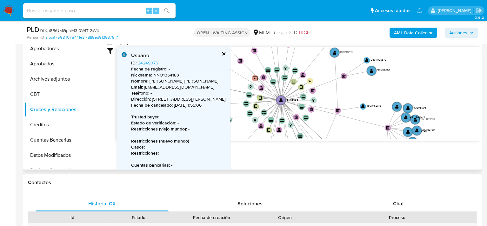
click at [384, 131] on icon "device-6036cd1908813b0018cef98d  device-648cb9491ee05fbaef8b5edb  user-451166…" at bounding box center [297, 93] width 363 height 92
click at [388, 127] on text "" at bounding box center [387, 128] width 4 height 4
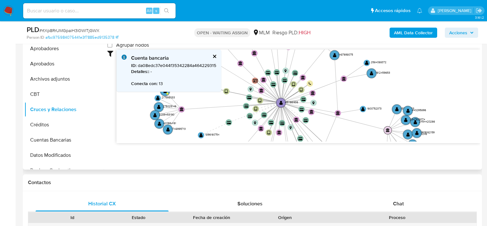
scroll to position [23, 0]
click at [215, 57] on button "cerrar" at bounding box center [214, 57] width 4 height 4
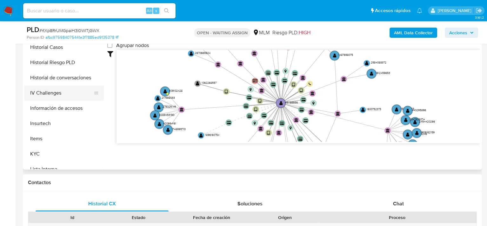
scroll to position [222, 0]
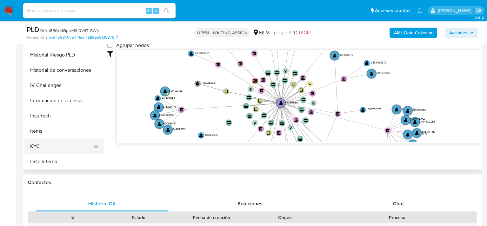
click at [40, 144] on button "KYC" at bounding box center [61, 146] width 74 height 15
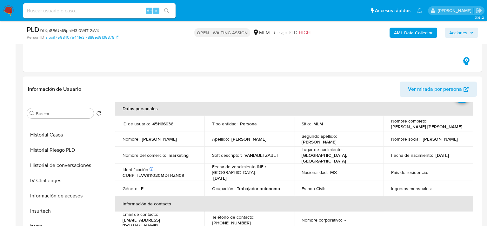
scroll to position [0, 0]
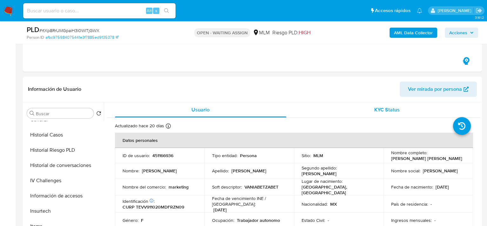
click at [361, 108] on div "KYC Status" at bounding box center [386, 109] width 171 height 15
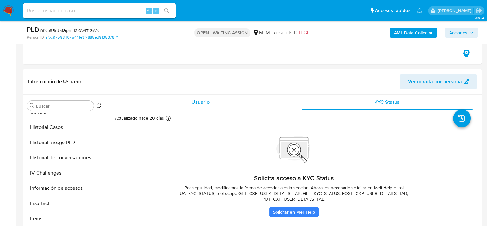
click at [226, 103] on div "Usuario" at bounding box center [200, 102] width 171 height 15
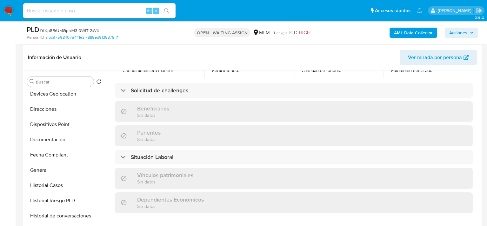
scroll to position [254, 0]
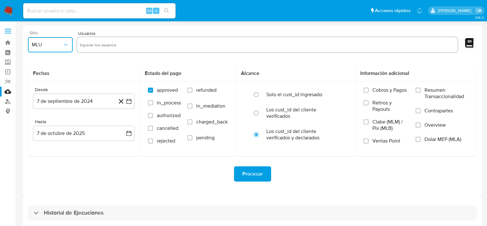
click at [68, 48] on button "MLU" at bounding box center [50, 44] width 45 height 15
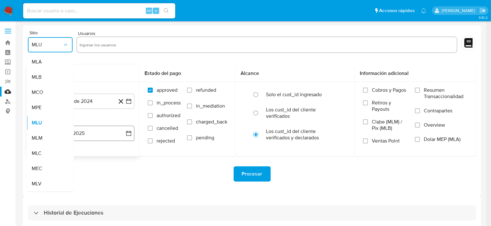
click at [49, 139] on div "MLM" at bounding box center [48, 137] width 33 height 15
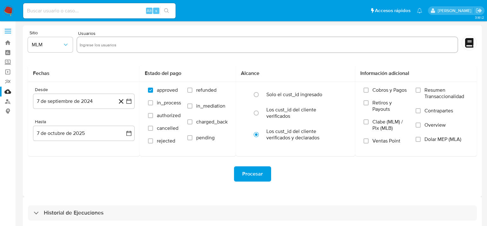
click at [97, 32] on div "Usuarios" at bounding box center [266, 42] width 381 height 24
click at [98, 48] on input "text" at bounding box center [267, 45] width 375 height 10
paste input "451166936"
type input "451166936"
click at [131, 103] on icon "button" at bounding box center [128, 101] width 5 height 5
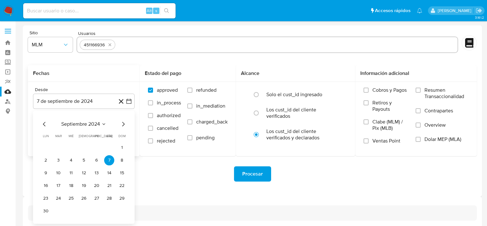
click at [101, 124] on icon "Seleccionar mes y año" at bounding box center [103, 123] width 5 height 5
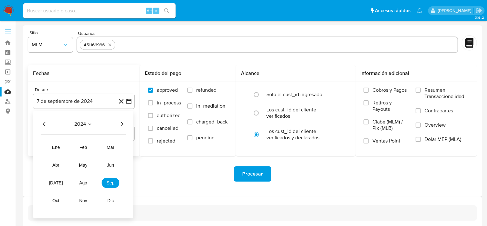
click at [88, 123] on icon "Seleccionar mes y año" at bounding box center [89, 124] width 3 height 2
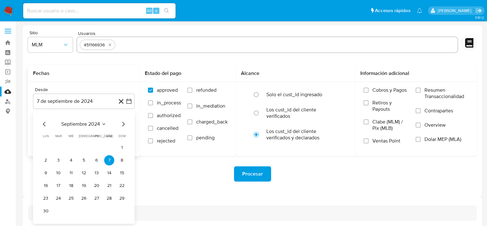
click at [122, 125] on icon "Mes siguiente" at bounding box center [123, 124] width 8 height 8
click at [96, 125] on button "octubre 2024" at bounding box center [83, 124] width 37 height 6
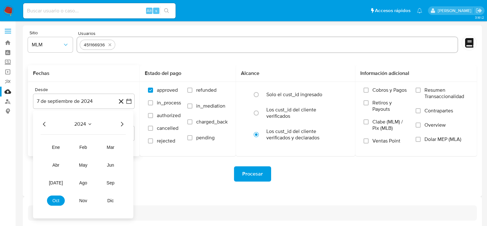
click at [121, 121] on icon "Año siguiente" at bounding box center [122, 124] width 8 height 8
click at [82, 167] on span "may" at bounding box center [83, 164] width 8 height 5
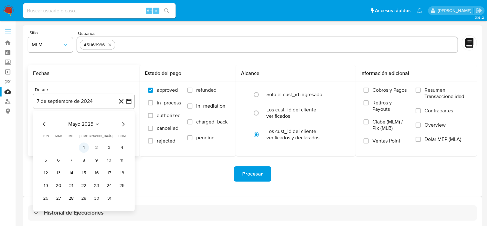
click at [83, 145] on button "1" at bounding box center [84, 147] width 10 height 10
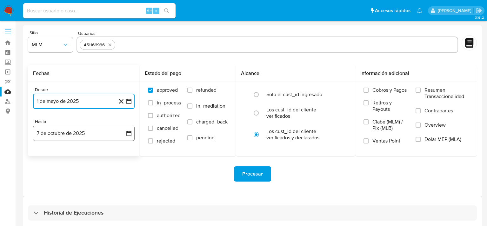
click at [132, 132] on button "7 de octubre de 2025" at bounding box center [84, 133] width 102 height 15
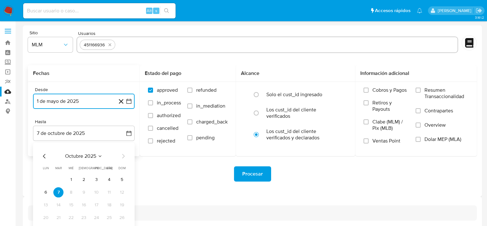
click at [46, 154] on icon "Mes anterior" at bounding box center [45, 156] width 8 height 8
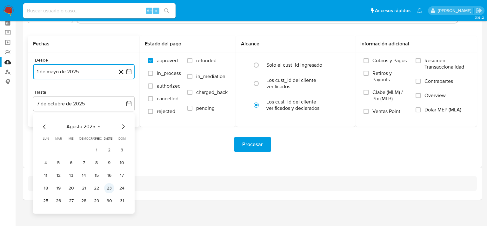
scroll to position [30, 0]
click at [123, 202] on button "31" at bounding box center [122, 200] width 10 height 10
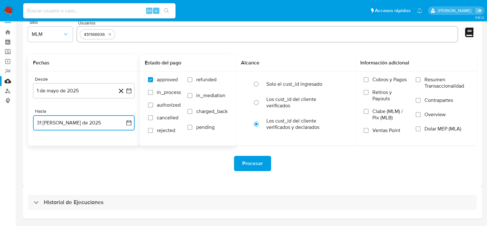
scroll to position [0, 0]
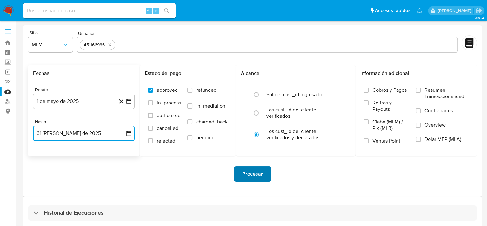
click at [254, 176] on span "Procesar" at bounding box center [252, 174] width 21 height 14
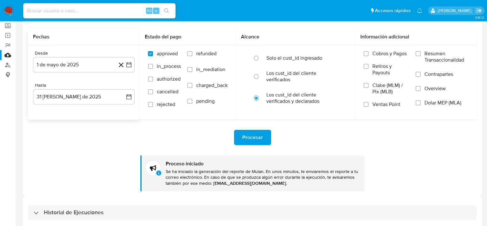
scroll to position [66, 0]
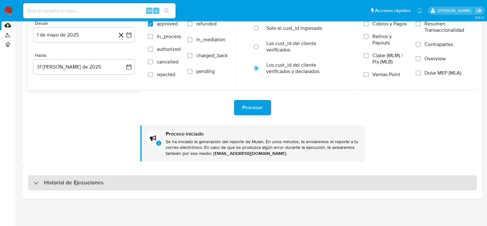
drag, startPoint x: 61, startPoint y: 180, endPoint x: 70, endPoint y: 179, distance: 9.2
click at [61, 180] on h3 "Historial de Ejecuciones" at bounding box center [74, 183] width 60 height 8
select select "10"
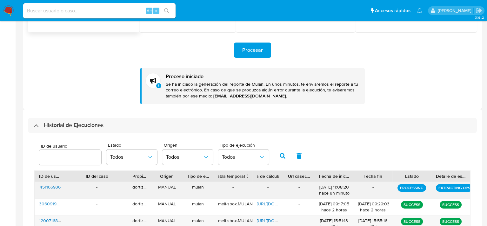
scroll to position [159, 0]
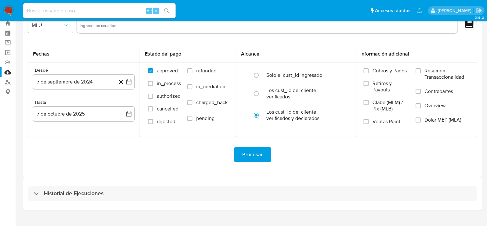
scroll to position [30, 0]
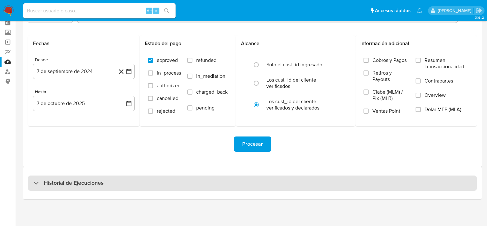
click at [77, 185] on h3 "Historial de Ejecuciones" at bounding box center [74, 183] width 60 height 8
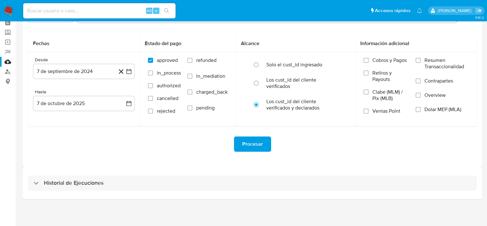
select select "10"
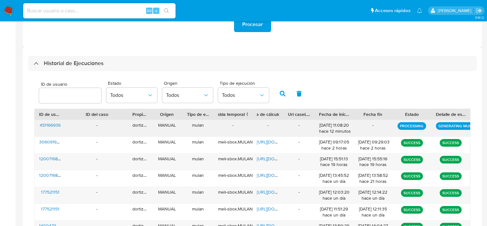
scroll to position [157, 0]
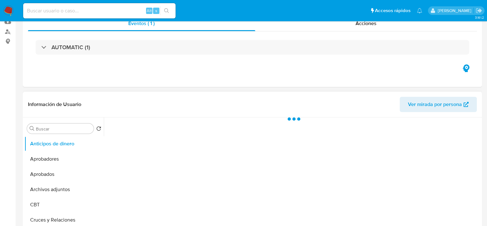
select select "10"
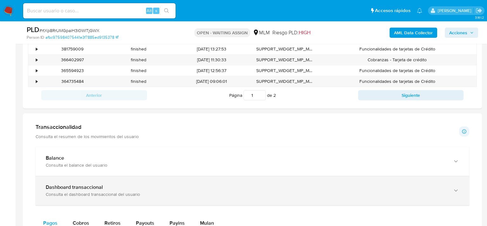
scroll to position [381, 0]
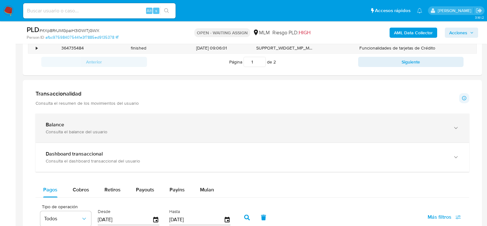
click at [86, 126] on div "Balance" at bounding box center [246, 124] width 400 height 6
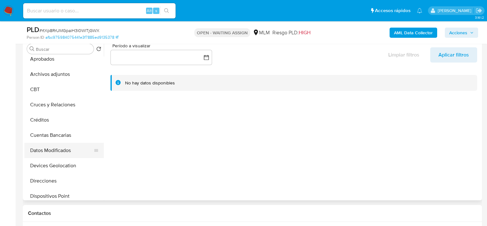
scroll to position [63, 0]
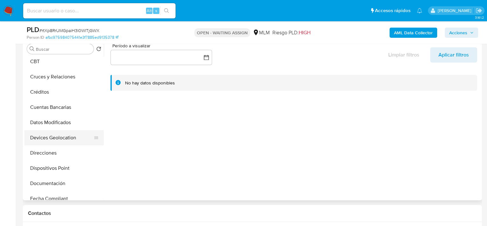
click at [58, 139] on button "Devices Geolocation" at bounding box center [61, 137] width 74 height 15
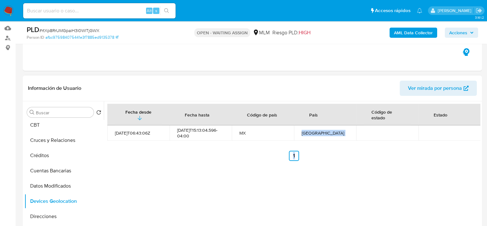
drag, startPoint x: 259, startPoint y: 132, endPoint x: 359, endPoint y: 144, distance: 101.2
click at [357, 144] on div "Fecha desde [GEOGRAPHIC_DATA] hasta Código de país País Código de estado Estado…" at bounding box center [293, 132] width 373 height 57
click at [409, 168] on div "Fecha desde [GEOGRAPHIC_DATA] hasta Código de país País Código de estado Estado…" at bounding box center [292, 182] width 376 height 162
drag, startPoint x: 381, startPoint y: 133, endPoint x: 484, endPoint y: 148, distance: 103.8
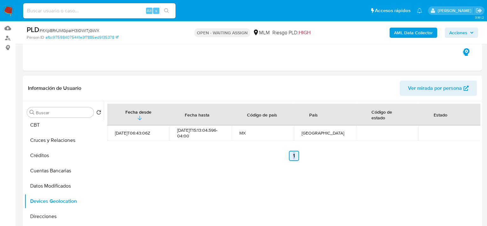
click at [294, 158] on link "1" at bounding box center [294, 156] width 10 height 10
click at [347, 158] on ul "Anterior 1 Siguiente" at bounding box center [293, 156] width 373 height 10
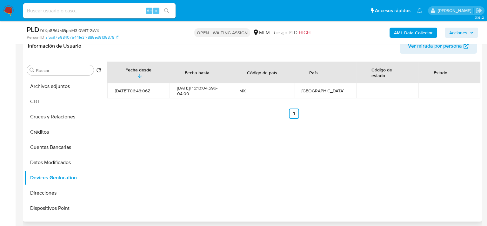
scroll to position [95, 0]
